Goal: Task Accomplishment & Management: Complete application form

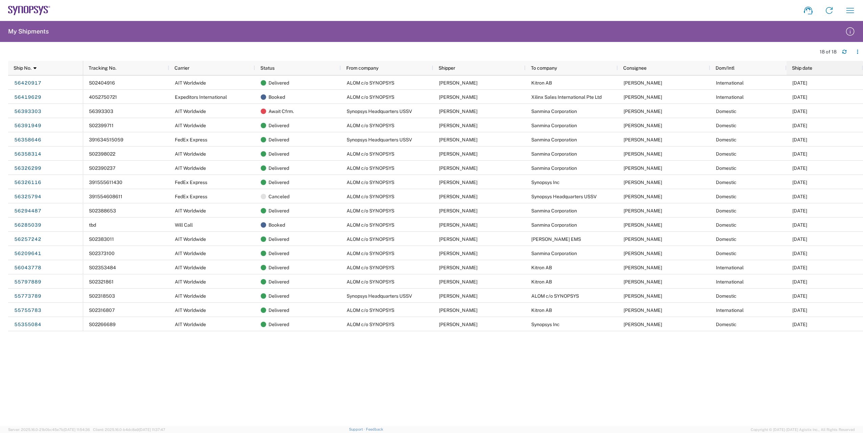
click at [796, 68] on span "Ship date" at bounding box center [802, 67] width 20 height 5
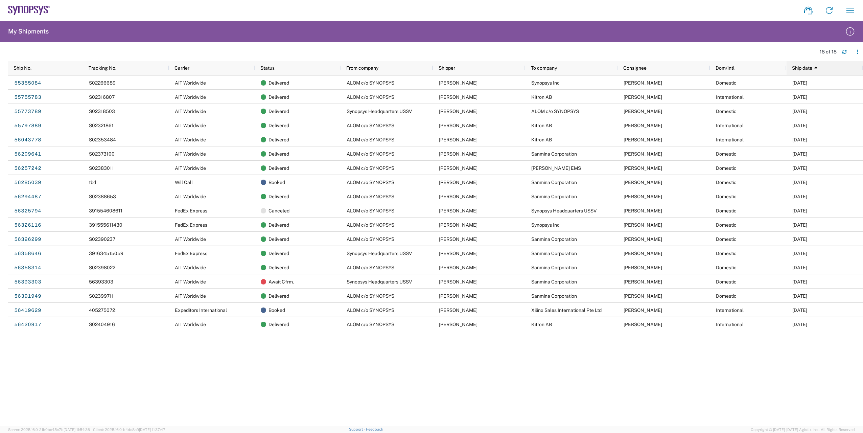
click at [798, 68] on span "Ship date" at bounding box center [802, 67] width 20 height 5
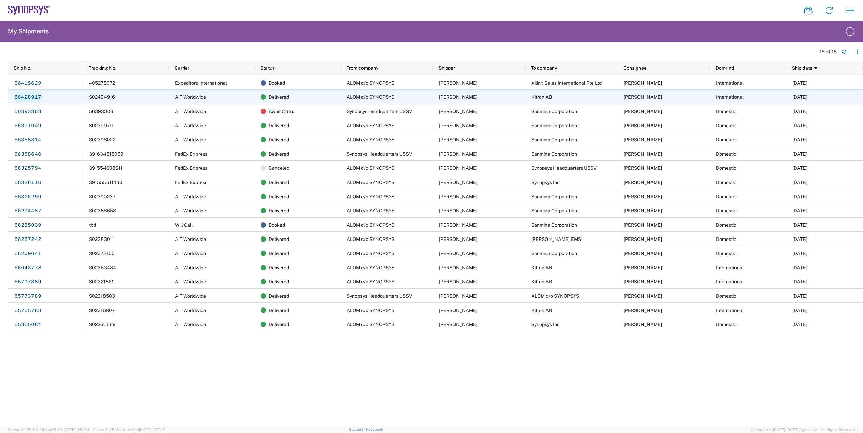
click at [25, 97] on link "56420917" at bounding box center [28, 97] width 28 height 11
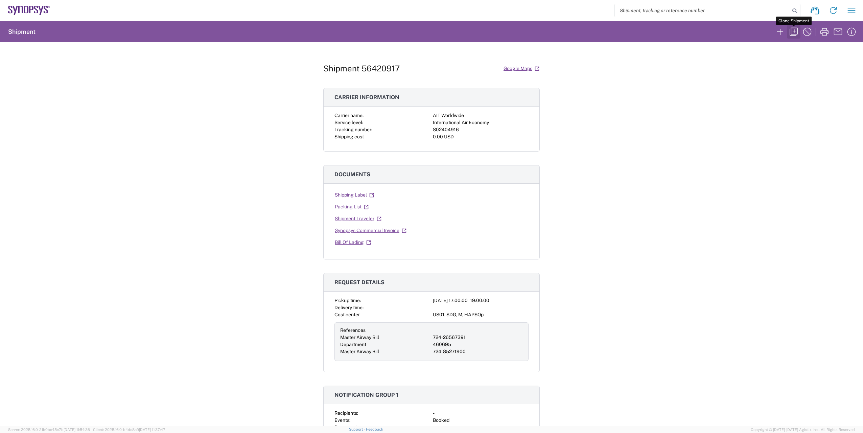
click at [793, 32] on icon "button" at bounding box center [793, 31] width 11 height 11
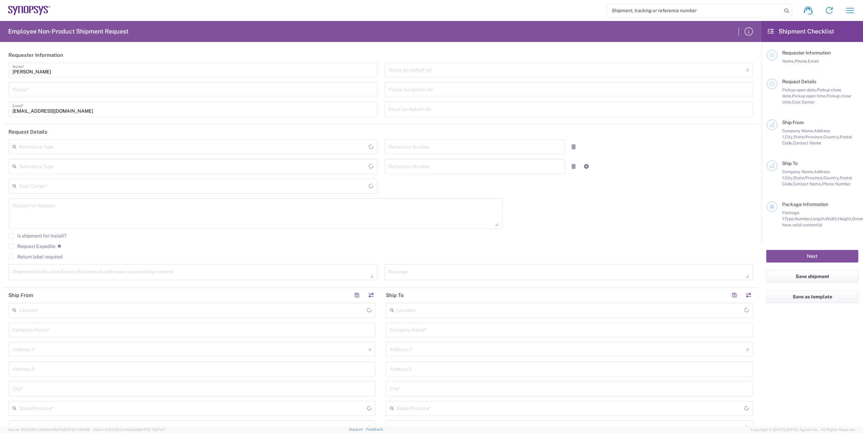
type input "6286667014"
type input "724-26567391"
type input "460695"
type textarea "Please help ship this B6 - RMA unit to Kitron K133194"
type textarea "[EMAIL_ADDRESS][DOMAIN_NAME], [PERSON_NAME][EMAIL_ADDRESS][DOMAIN_NAME], [EMAIL…"
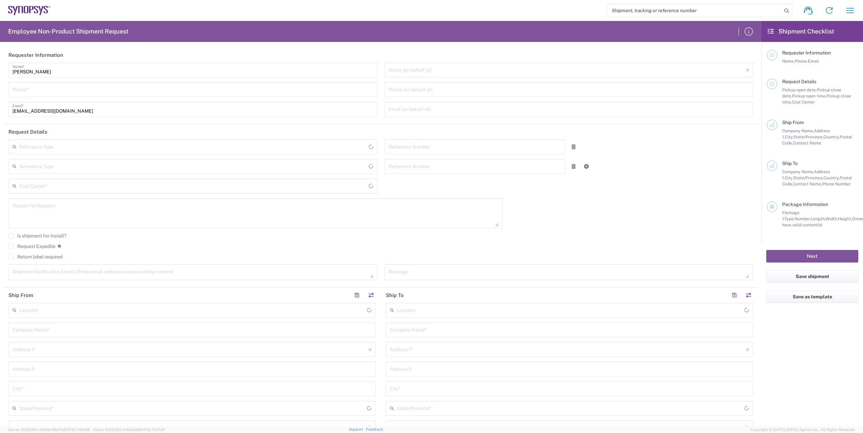
type input "ALOM c/o SYNOPSYS"
type input "[STREET_ADDRESS]"
type input "Fremont"
type input "94539"
type input "[PERSON_NAME]"
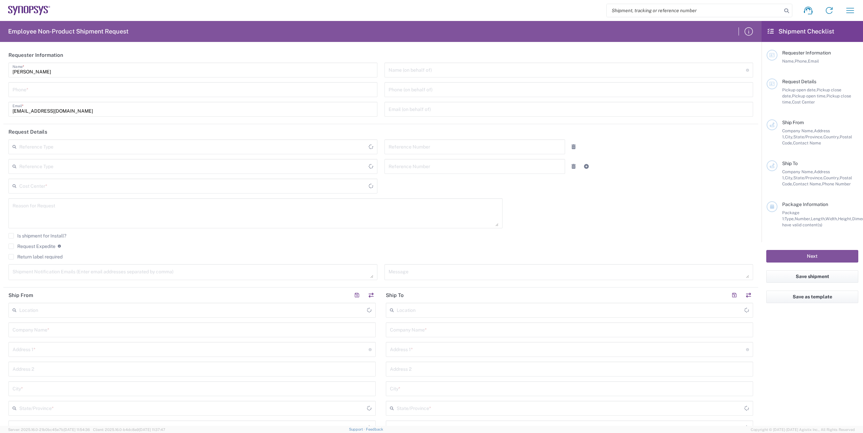
type input "4086498039"
type input "[EMAIL_ADDRESS][DOMAIN_NAME]"
type input "Kitron AB"
type input "MOBELVAGEN 5"
type input "JONKOPING"
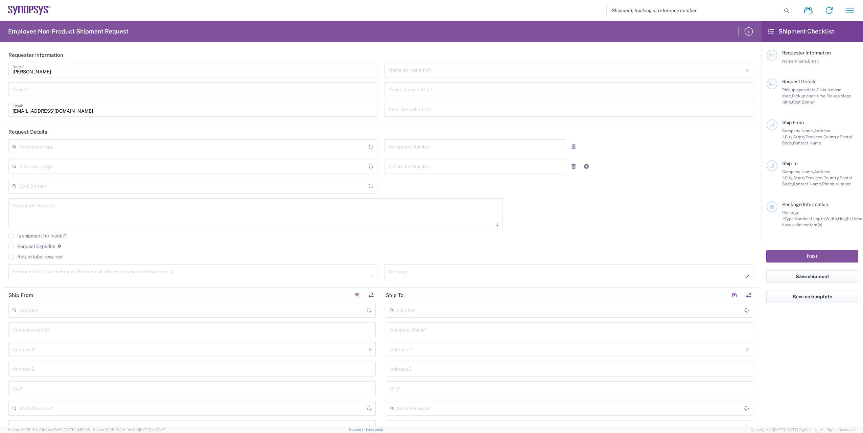
type input "556 52"
type input "[PERSON_NAME]"
type input "[PHONE_NUMBER]"
type input "[PERSON_NAME][EMAIL_ADDRESS][DOMAIN_NAME]"
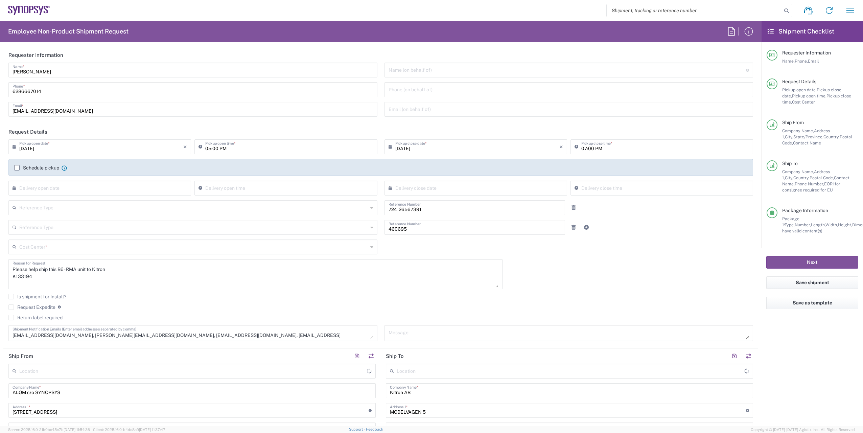
type input "Department"
type input "[US_STATE]"
type input "[GEOGRAPHIC_DATA]"
type input "Delivered at Place"
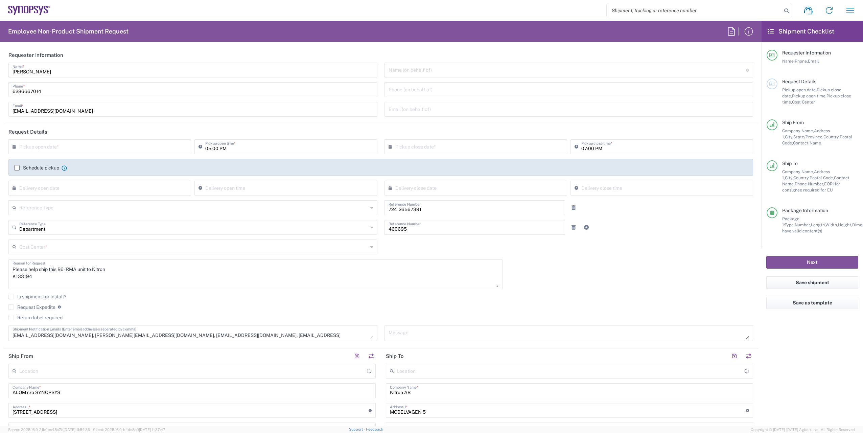
type input "US01, SDG, M, HAPSOp 460695"
type input "[GEOGRAPHIC_DATA]"
type input "Pallet(s) Standard (Not Stackable)"
type input "[GEOGRAPHIC_DATA]"
click at [41, 281] on textarea "Please help ship this B6 - RMA unit to Kitron K133194" at bounding box center [256, 274] width 486 height 26
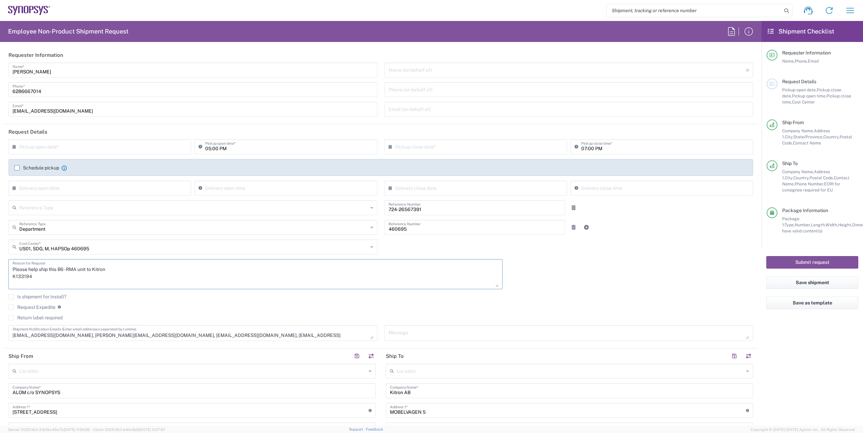
drag, startPoint x: 44, startPoint y: 277, endPoint x: -2, endPoint y: 277, distance: 45.3
click at [0, 277] on html "Shipment request Shipment tracking Employee non-product shipment request My shi…" at bounding box center [431, 216] width 863 height 433
paste textarea "57595 K171010"
type textarea "Please help ship this B6 - RMA unit to Kitron K157595 K171010"
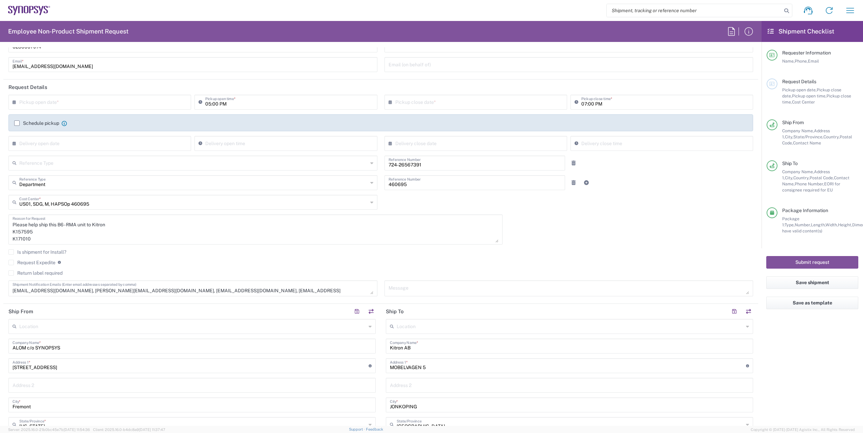
scroll to position [34, 0]
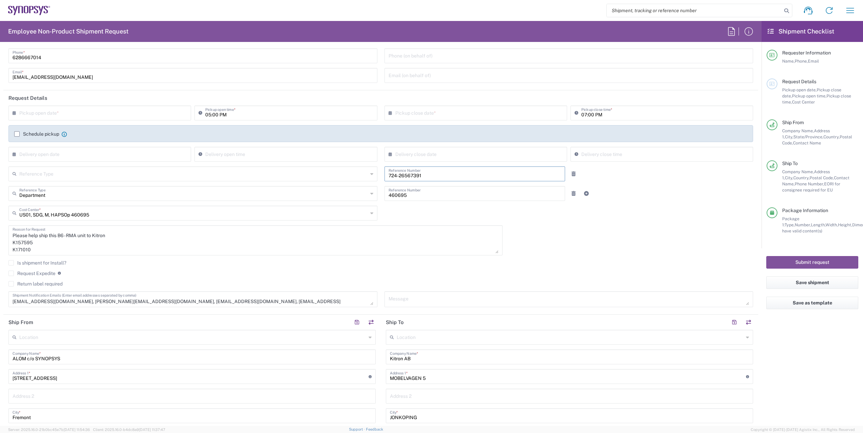
drag, startPoint x: 431, startPoint y: 177, endPoint x: 359, endPoint y: 176, distance: 71.7
click at [360, 175] on div "Reference Type Customer Ref Department Invoice Number Purchase Order RMA 724-26…" at bounding box center [381, 176] width 752 height 20
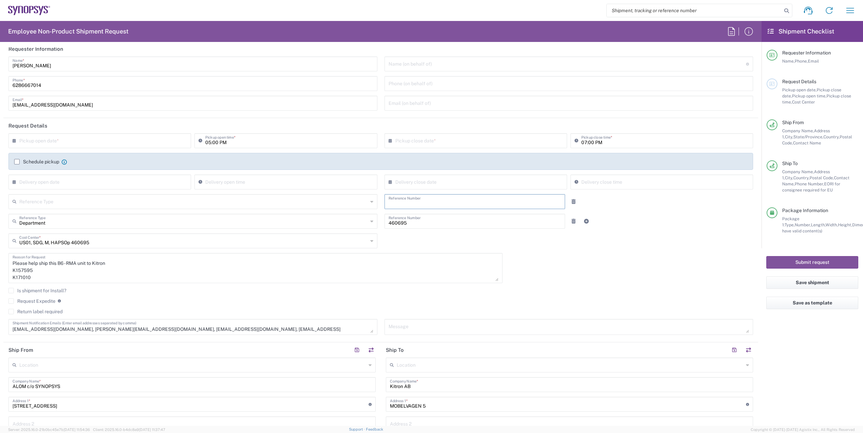
scroll to position [0, 0]
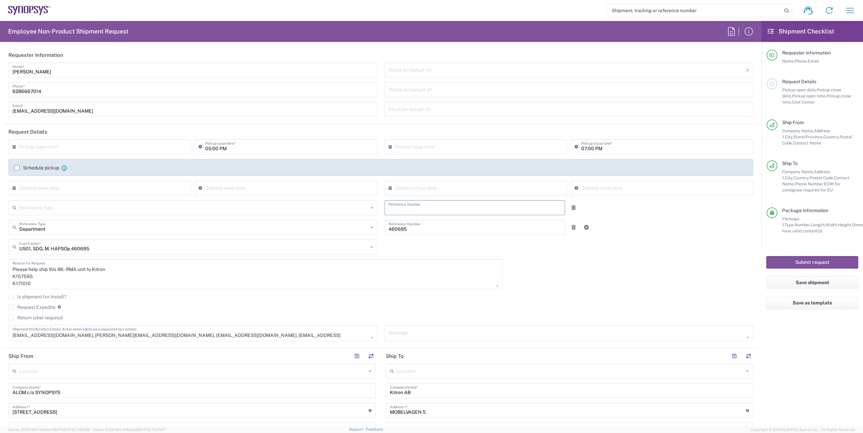
click at [52, 147] on input "text" at bounding box center [101, 146] width 164 height 12
click at [79, 207] on span "18" at bounding box center [81, 207] width 10 height 9
type input "[DATE]"
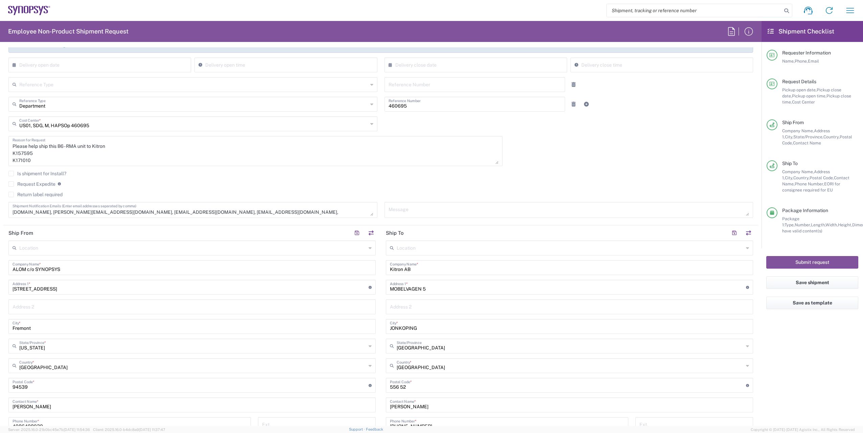
scroll to position [135, 0]
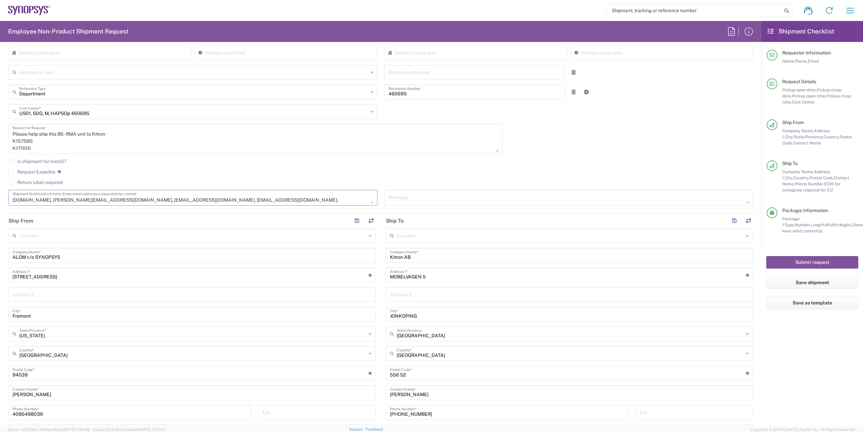
click at [104, 200] on textarea "[EMAIL_ADDRESS][DOMAIN_NAME], [PERSON_NAME][EMAIL_ADDRESS][DOMAIN_NAME], [EMAIL…" at bounding box center [193, 198] width 361 height 12
click at [137, 211] on agx-form-section "Request Details [DATE] × Pickup open date * Cancel Apply 05:00 PM Pickup open t…" at bounding box center [380, 101] width 755 height 224
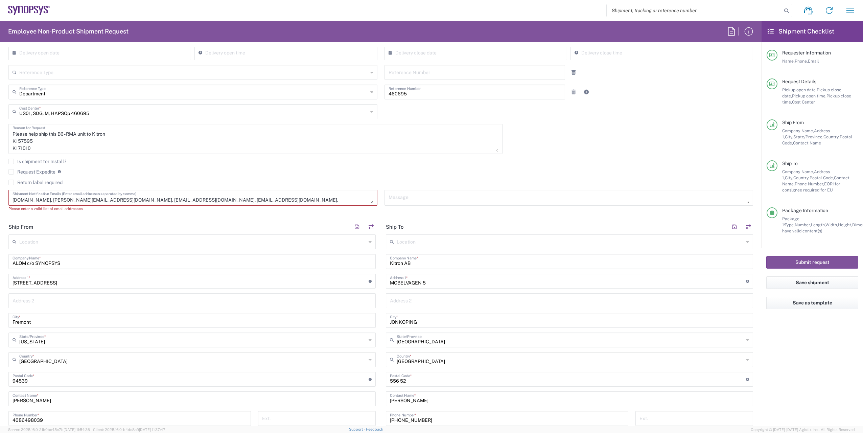
click at [105, 199] on textarea "[EMAIL_ADDRESS][DOMAIN_NAME], [PERSON_NAME][EMAIL_ADDRESS][DOMAIN_NAME], [EMAIL…" at bounding box center [193, 198] width 361 height 12
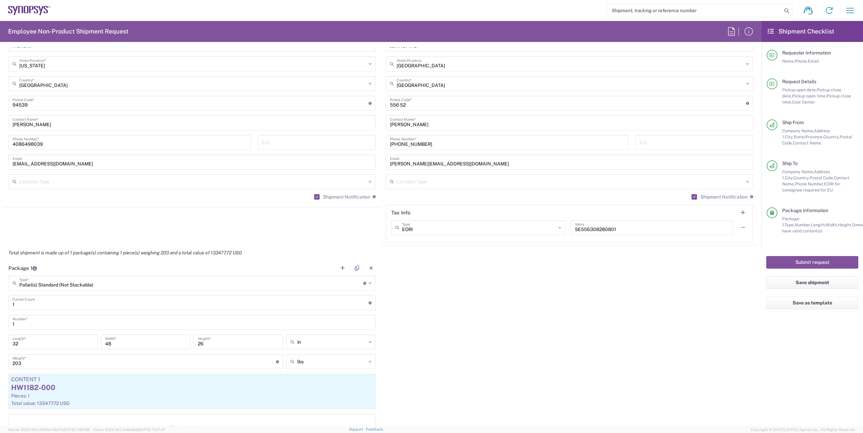
scroll to position [440, 0]
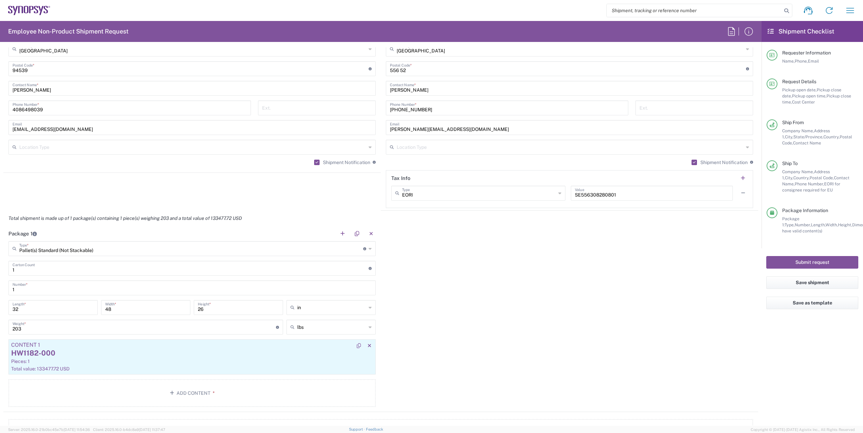
type textarea "[EMAIL_ADDRESS][DOMAIN_NAME], [PERSON_NAME][EMAIL_ADDRESS][DOMAIN_NAME], [EMAIL…"
click at [77, 355] on div "HW1182-000" at bounding box center [192, 353] width 362 height 10
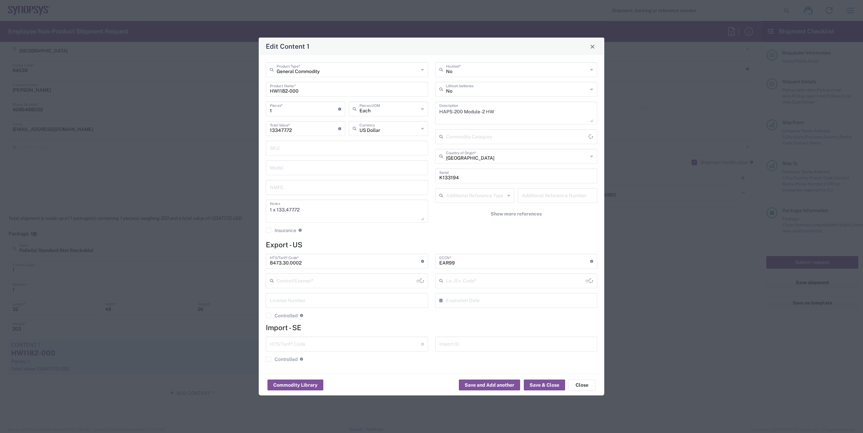
type input "BIS"
type input "NLR - No License Required"
click at [280, 112] on input "1" at bounding box center [304, 108] width 68 height 12
type input "2"
type input "266955.44"
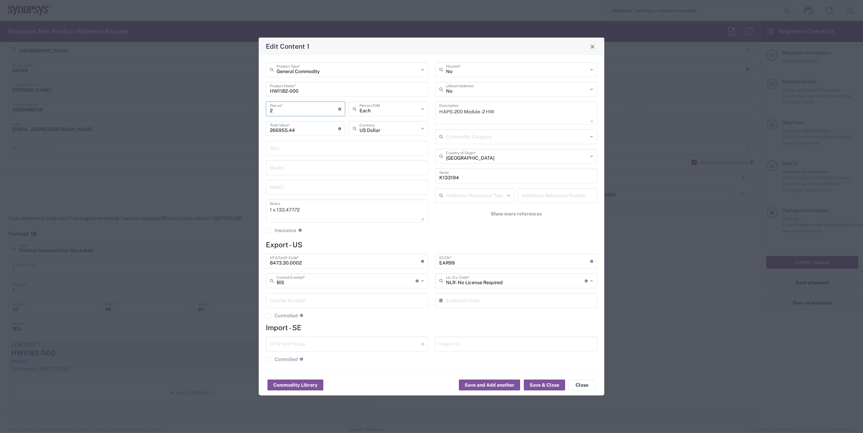
type input "2"
drag, startPoint x: 460, startPoint y: 180, endPoint x: 425, endPoint y: 179, distance: 35.2
click at [425, 179] on div "General Commodity Product Type * HW1182-000 Product Name * 2 Pieces * Number of…" at bounding box center [431, 150] width 339 height 176
paste input "57595 K171010"
type input "K157595 K171010"
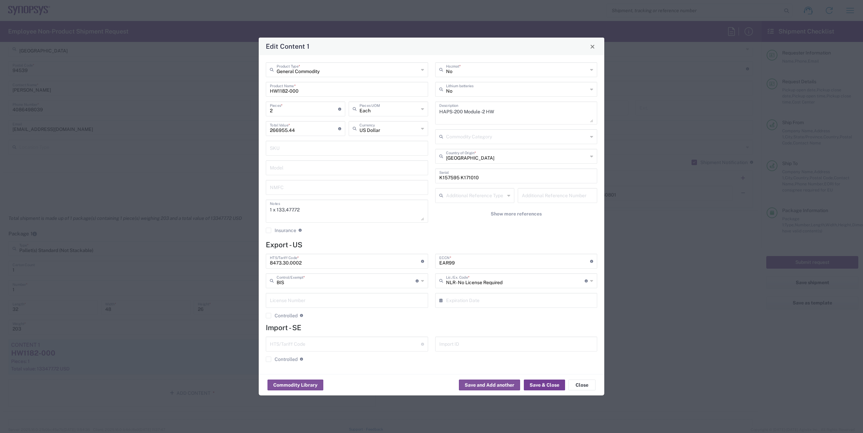
click at [550, 386] on button "Save & Close" at bounding box center [544, 384] width 41 height 11
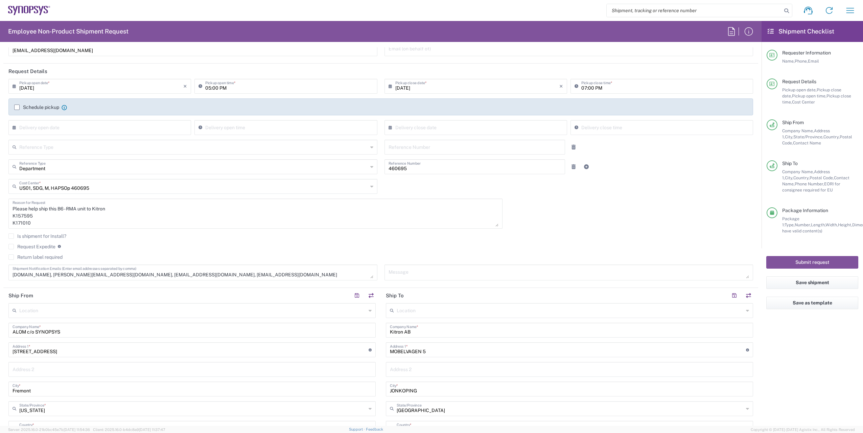
scroll to position [0, 0]
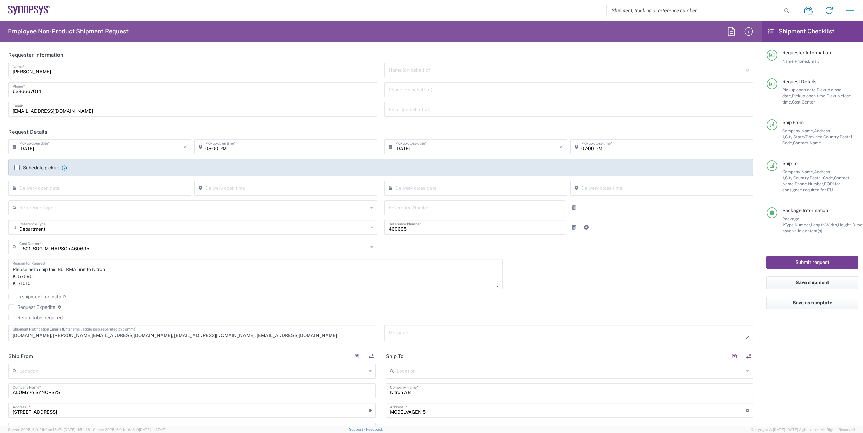
click at [818, 262] on button "Submit request" at bounding box center [812, 262] width 92 height 13
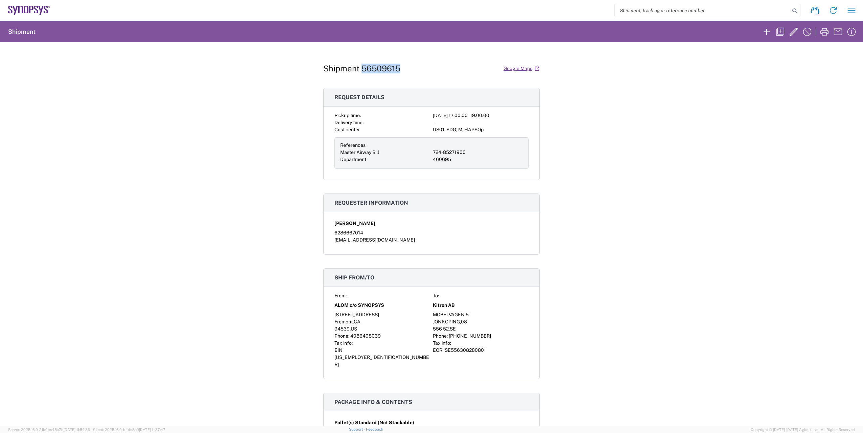
drag, startPoint x: 398, startPoint y: 69, endPoint x: 361, endPoint y: 70, distance: 36.9
click at [361, 70] on h1 "Shipment 56509615" at bounding box center [361, 69] width 77 height 10
